Goal: Navigation & Orientation: Find specific page/section

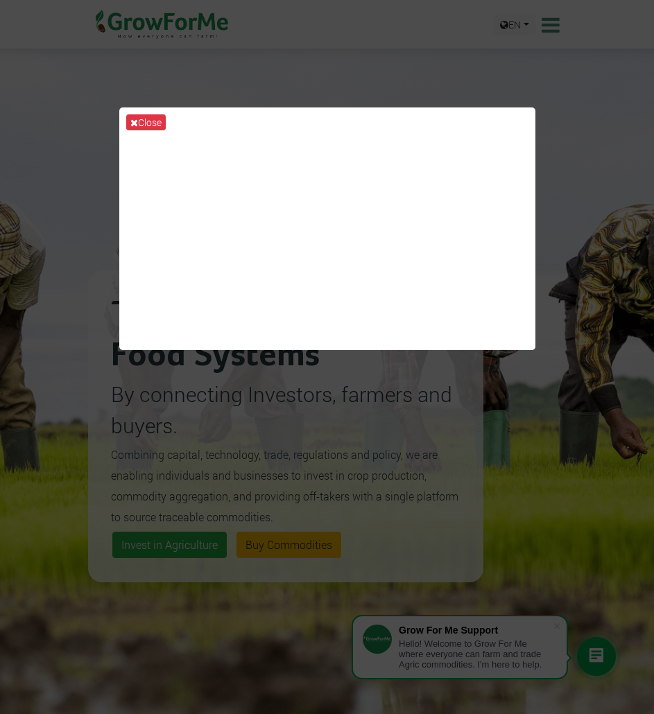
click at [472, 431] on div "Close" at bounding box center [327, 357] width 654 height 714
click at [152, 121] on button "Close" at bounding box center [146, 122] width 40 height 16
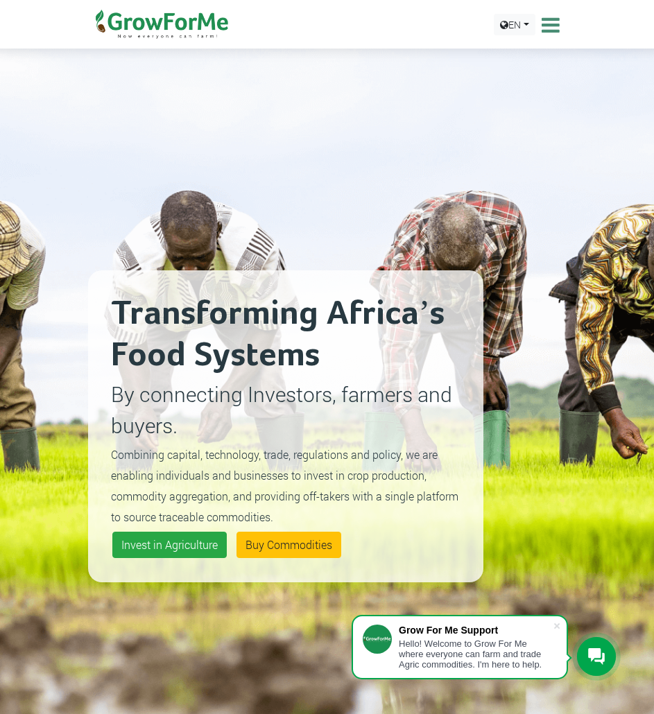
click at [550, 27] on icon at bounding box center [548, 25] width 21 height 21
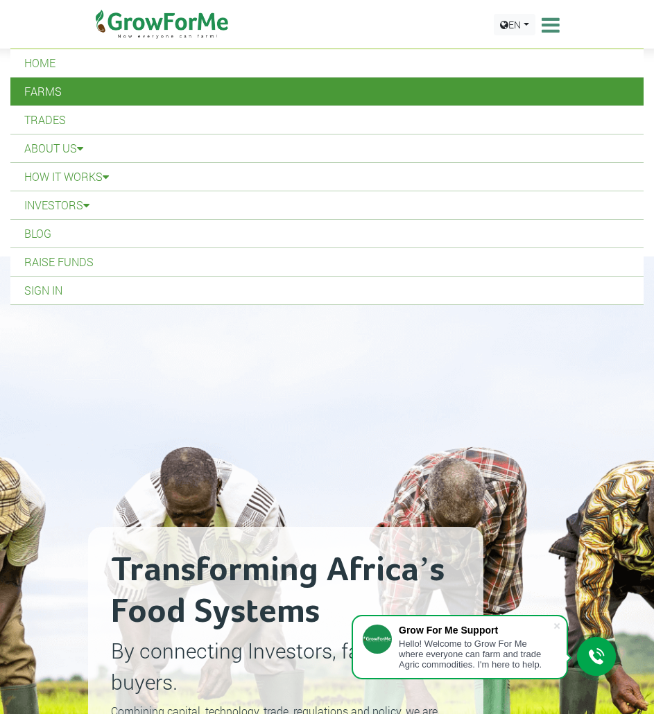
click at [174, 94] on link "Farms" at bounding box center [326, 92] width 633 height 28
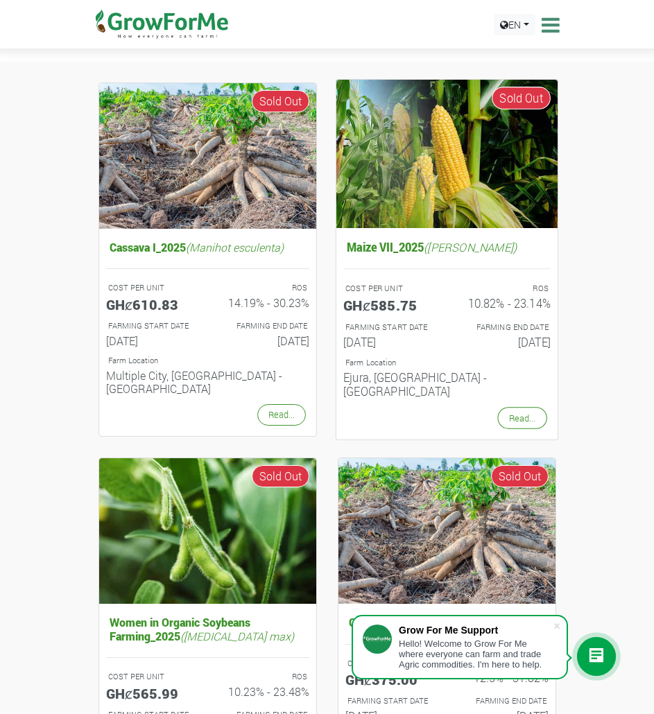
drag, startPoint x: 335, startPoint y: 332, endPoint x: 321, endPoint y: 338, distance: 15.6
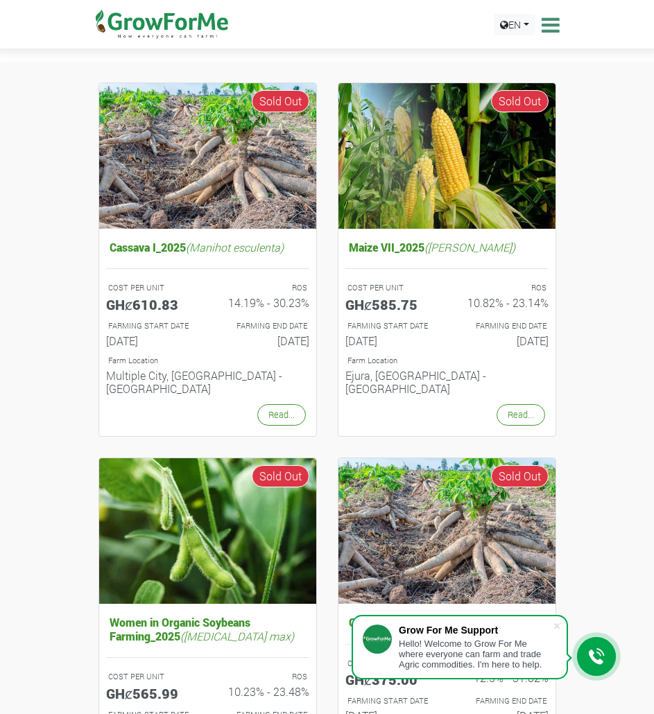
drag, startPoint x: 321, startPoint y: 338, endPoint x: 573, endPoint y: 229, distance: 274.8
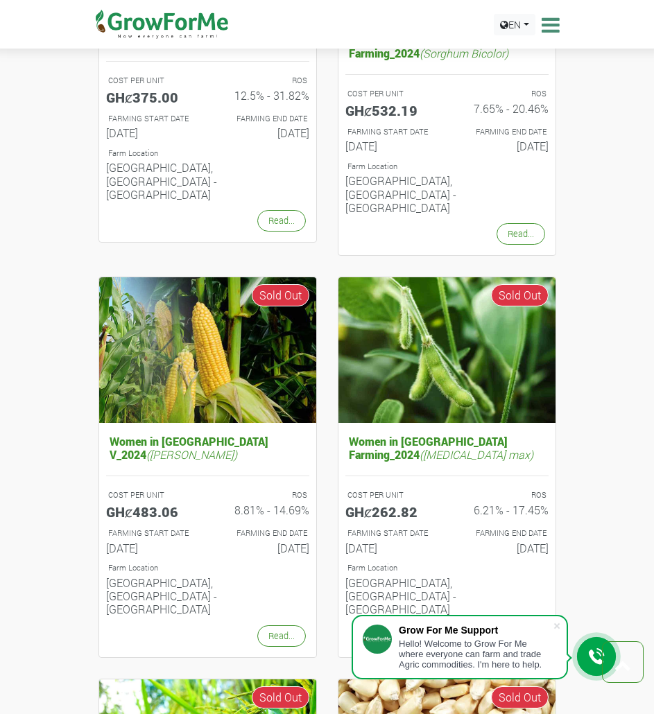
scroll to position [1386, 0]
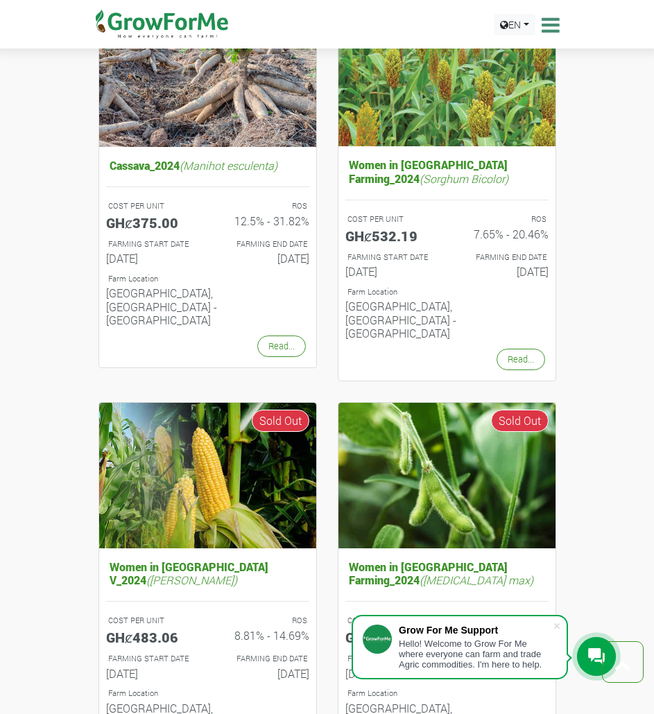
click at [552, 23] on icon at bounding box center [548, 25] width 21 height 21
click at [551, 27] on icon at bounding box center [548, 25] width 21 height 21
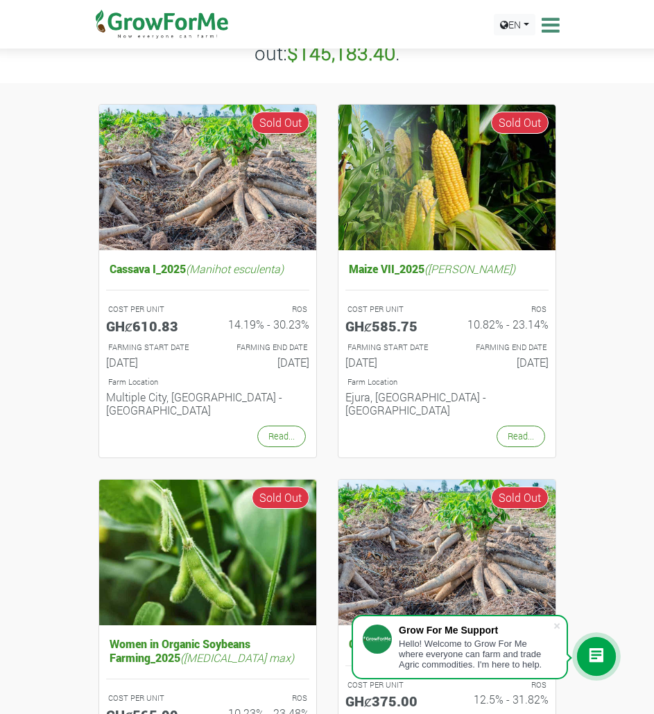
scroll to position [0, 0]
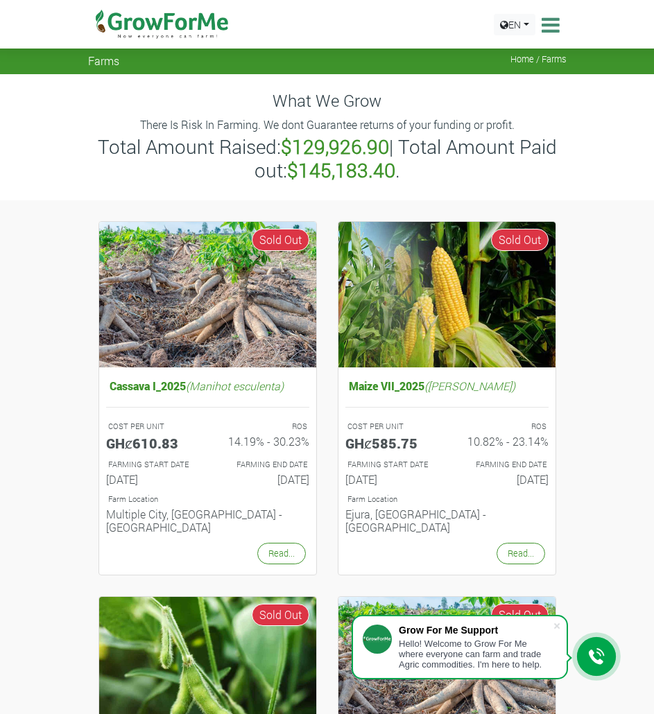
click at [549, 25] on icon at bounding box center [548, 25] width 21 height 21
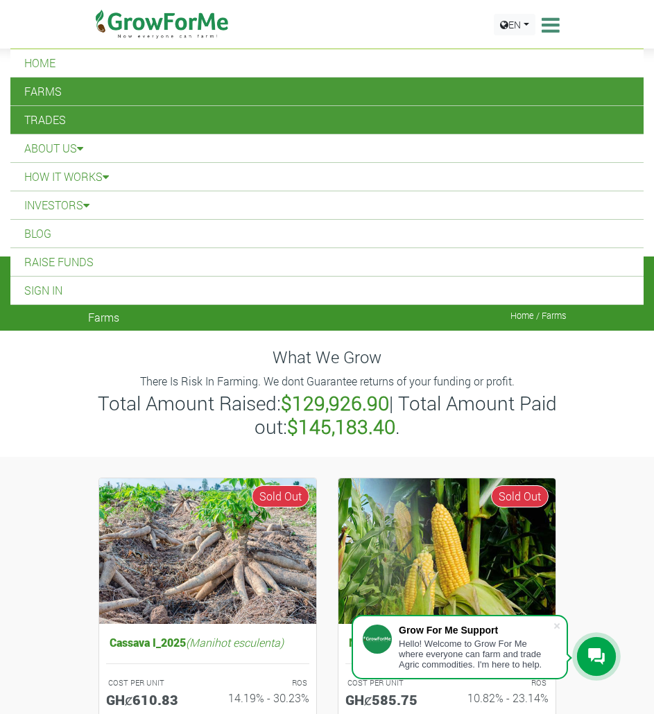
click at [150, 116] on link "Trades" at bounding box center [326, 120] width 633 height 28
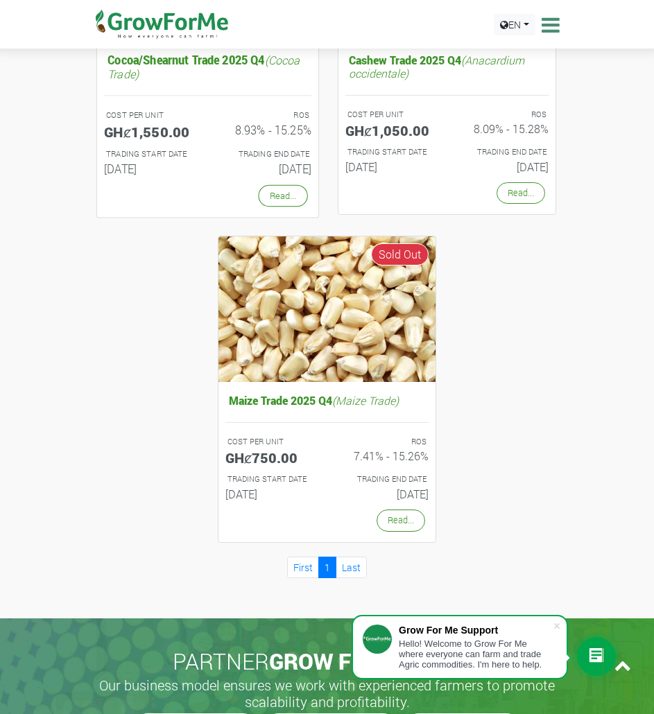
scroll to position [1871, 0]
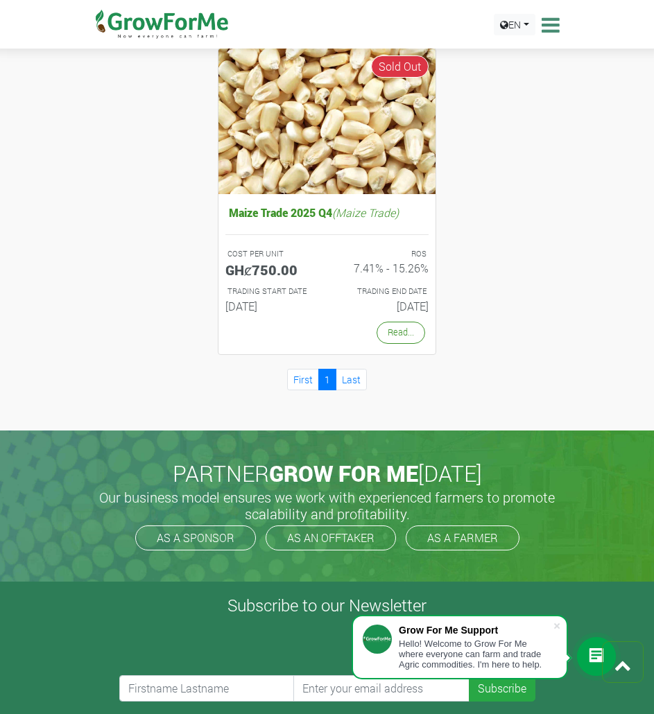
click at [143, 30] on img at bounding box center [162, 24] width 142 height 49
